Goal: Transaction & Acquisition: Purchase product/service

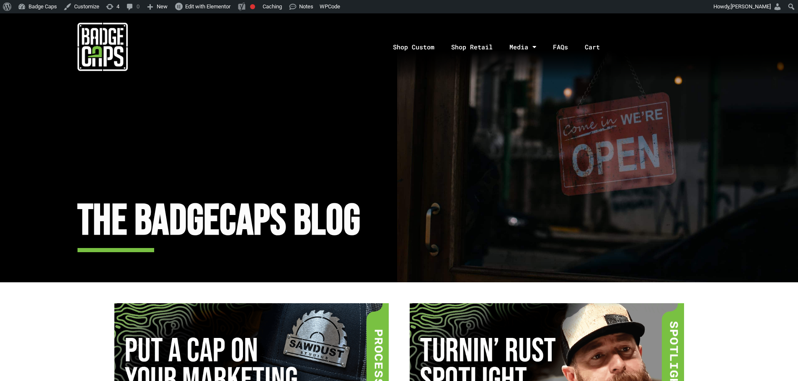
click at [118, 33] on img at bounding box center [102, 47] width 50 height 50
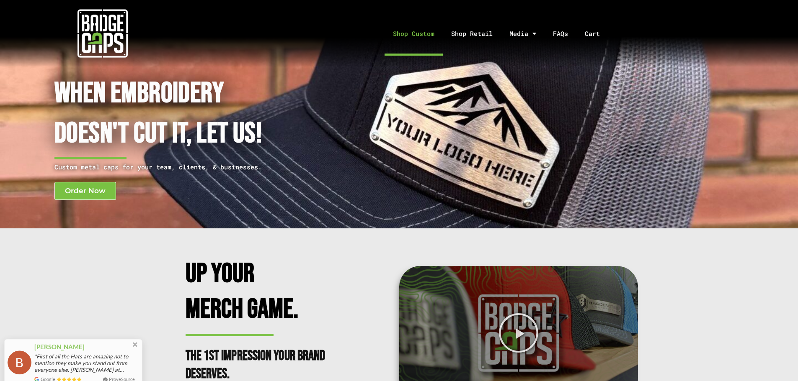
click at [429, 35] on link "Shop Custom" at bounding box center [413, 34] width 58 height 44
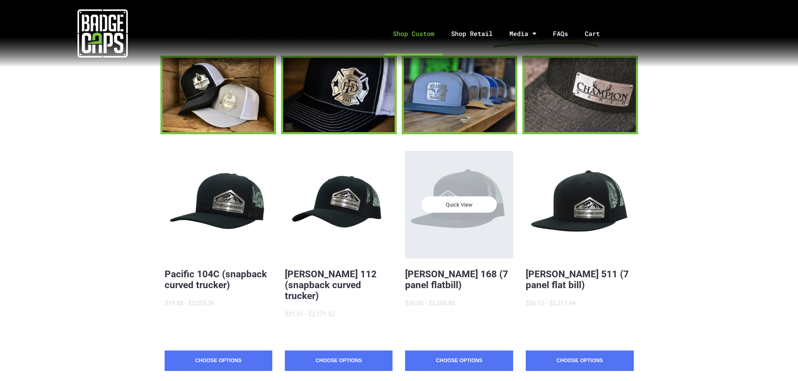
scroll to position [209, 0]
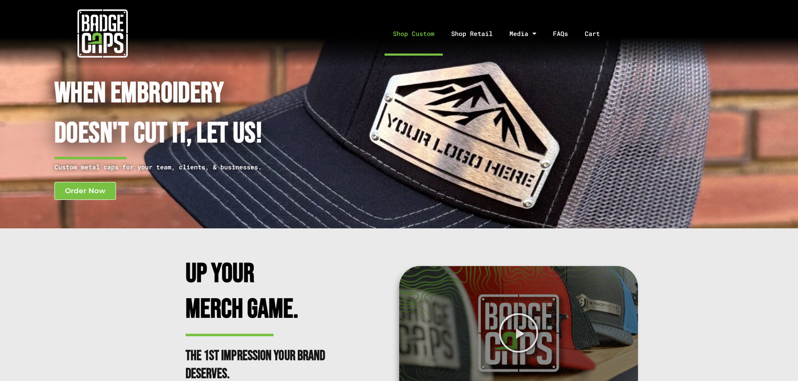
click at [434, 33] on link "Shop Custom" at bounding box center [413, 34] width 58 height 44
click at [414, 37] on link "Shop Custom" at bounding box center [413, 34] width 58 height 44
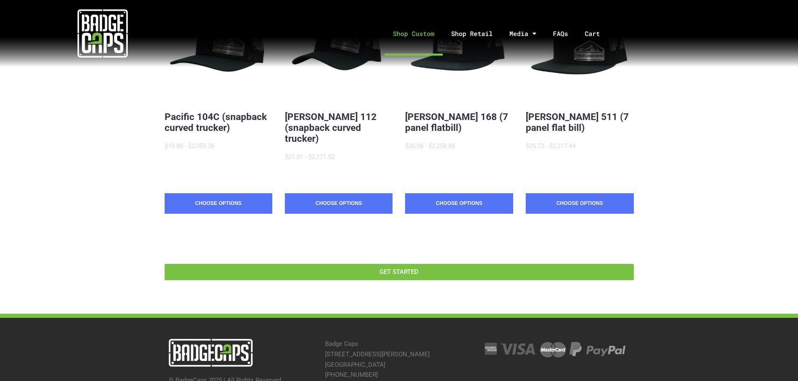
scroll to position [268, 0]
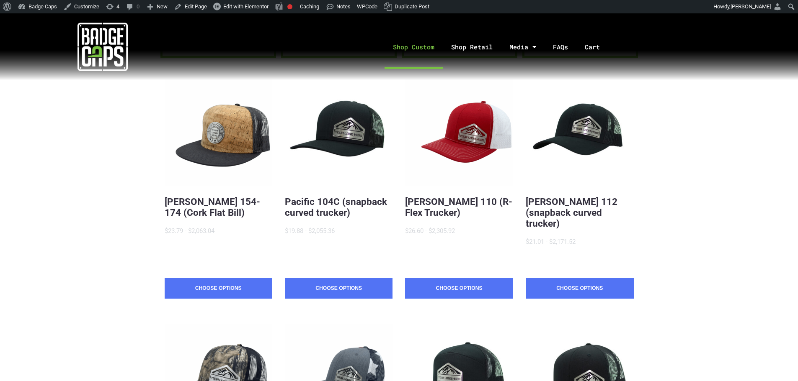
scroll to position [155, 0]
